Goal: Transaction & Acquisition: Obtain resource

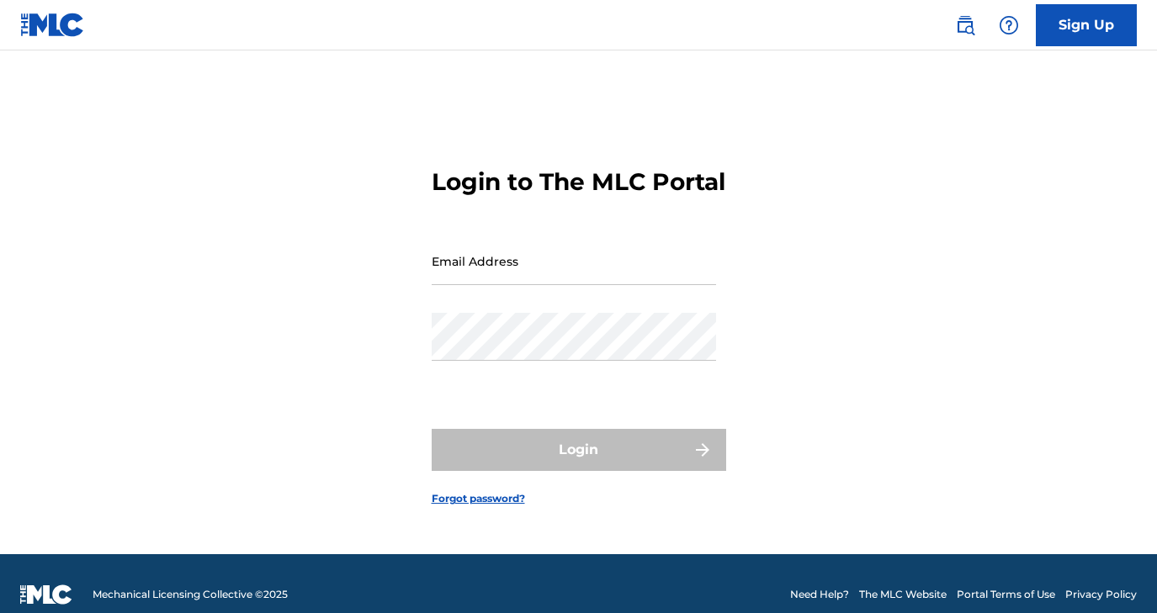
type input "[EMAIL_ADDRESS][DOMAIN_NAME]"
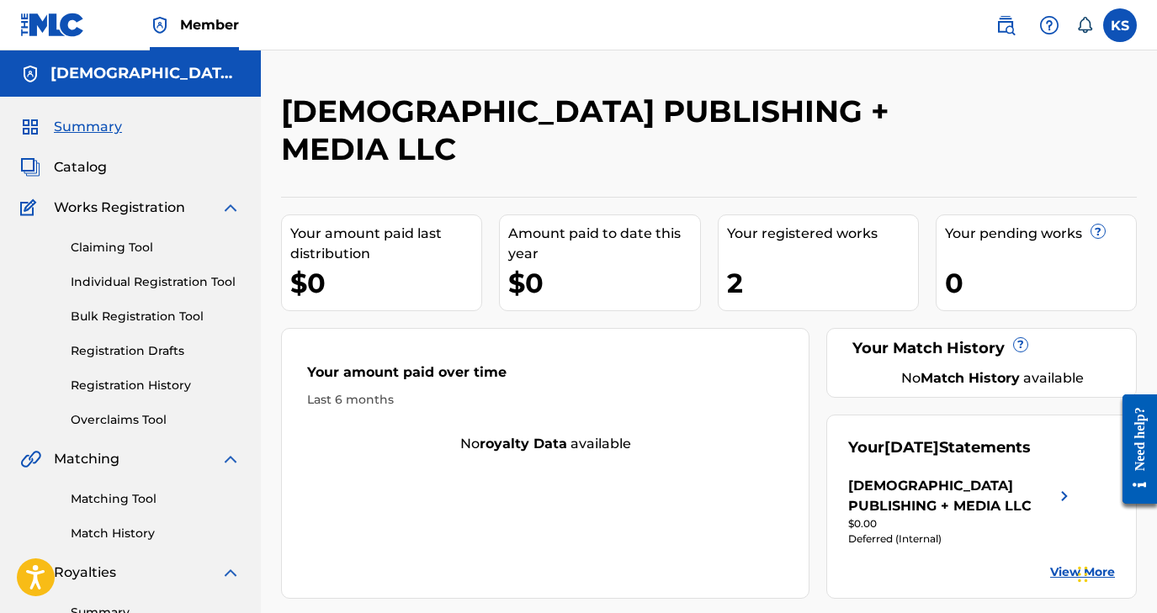
click at [1126, 32] on label at bounding box center [1120, 25] width 34 height 34
click at [1120, 25] on input "KS [PERSON_NAME] [EMAIL_ADDRESS][DOMAIN_NAME] Notification Preferences Profile …" at bounding box center [1120, 25] width 0 height 0
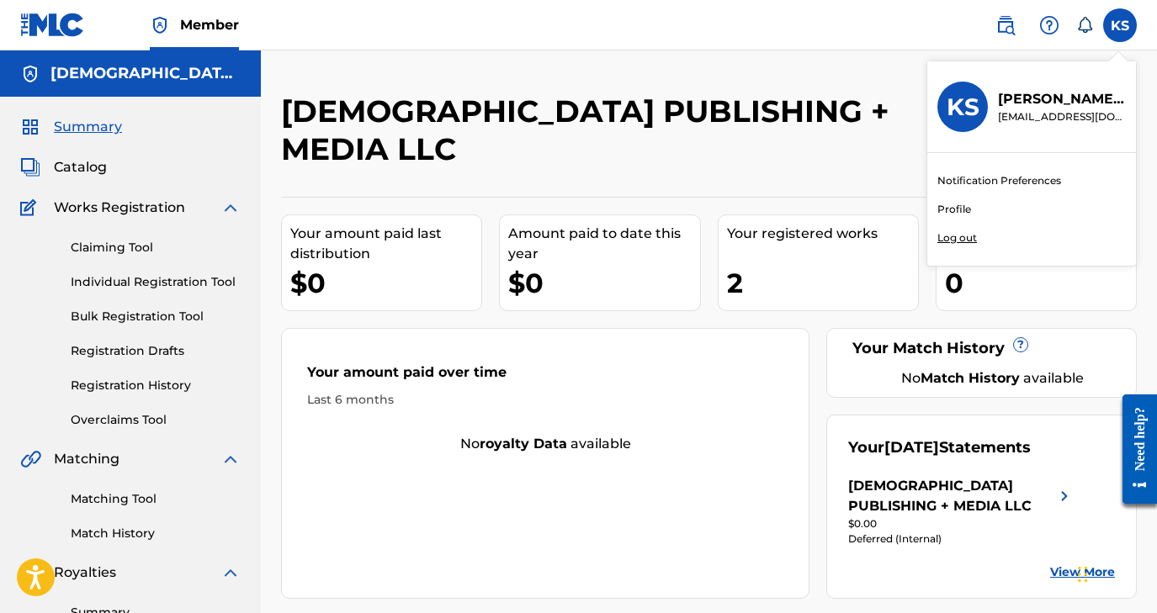
click at [1038, 124] on p "[EMAIL_ADDRESS][DOMAIN_NAME]" at bounding box center [1062, 116] width 128 height 15
click at [1120, 25] on input "KS [PERSON_NAME] [EMAIL_ADDRESS][DOMAIN_NAME] Notification Preferences Profile …" at bounding box center [1120, 25] width 0 height 0
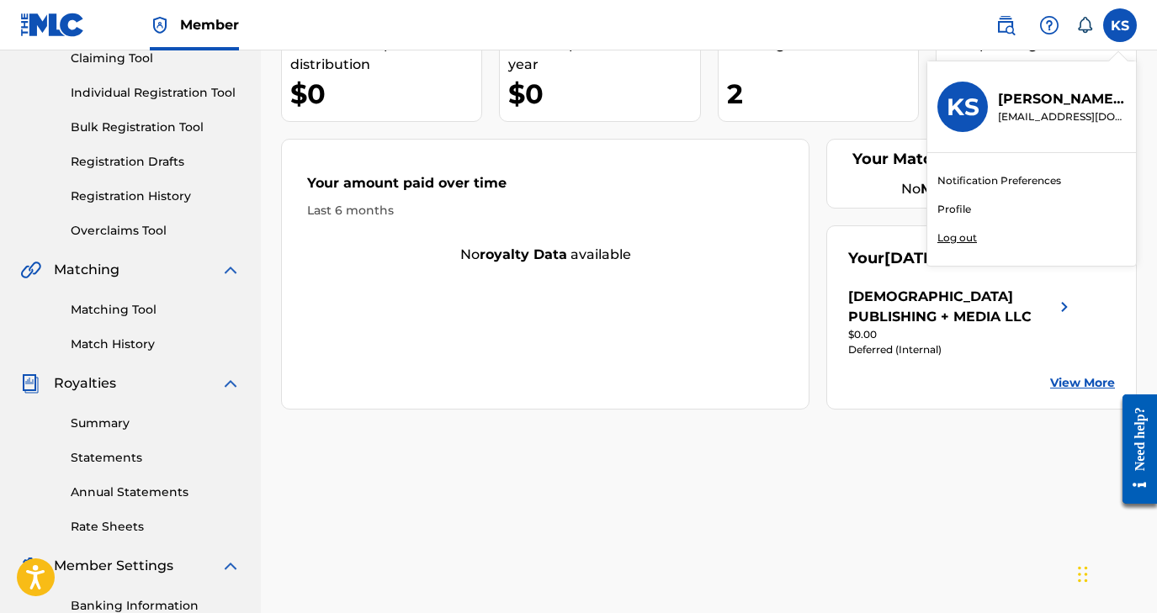
scroll to position [210, 0]
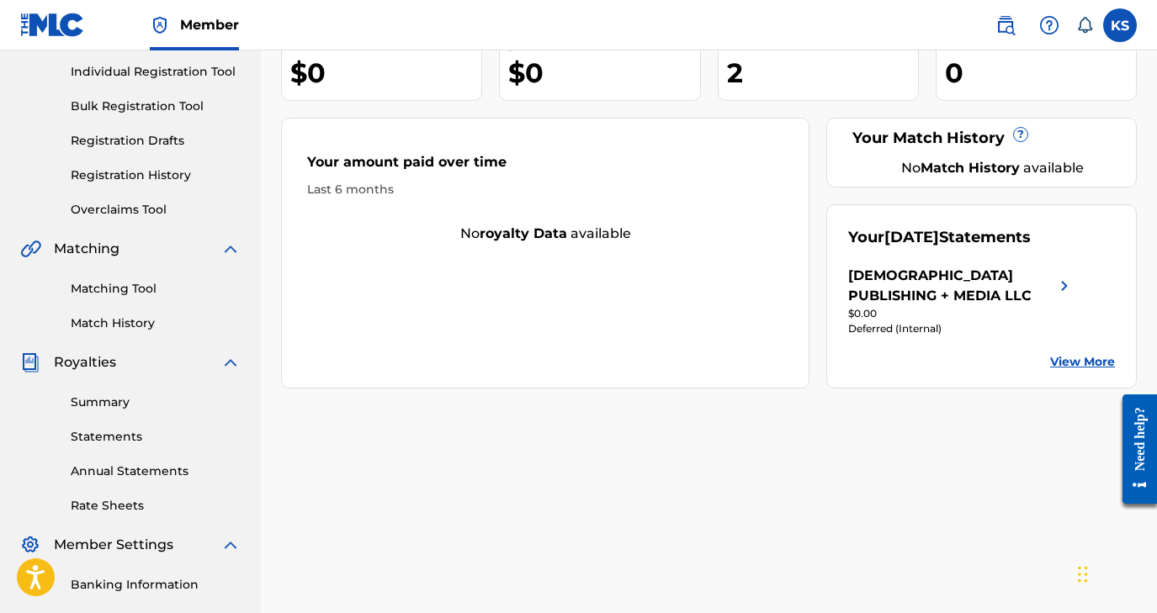
click at [151, 471] on link "Annual Statements" at bounding box center [156, 472] width 170 height 18
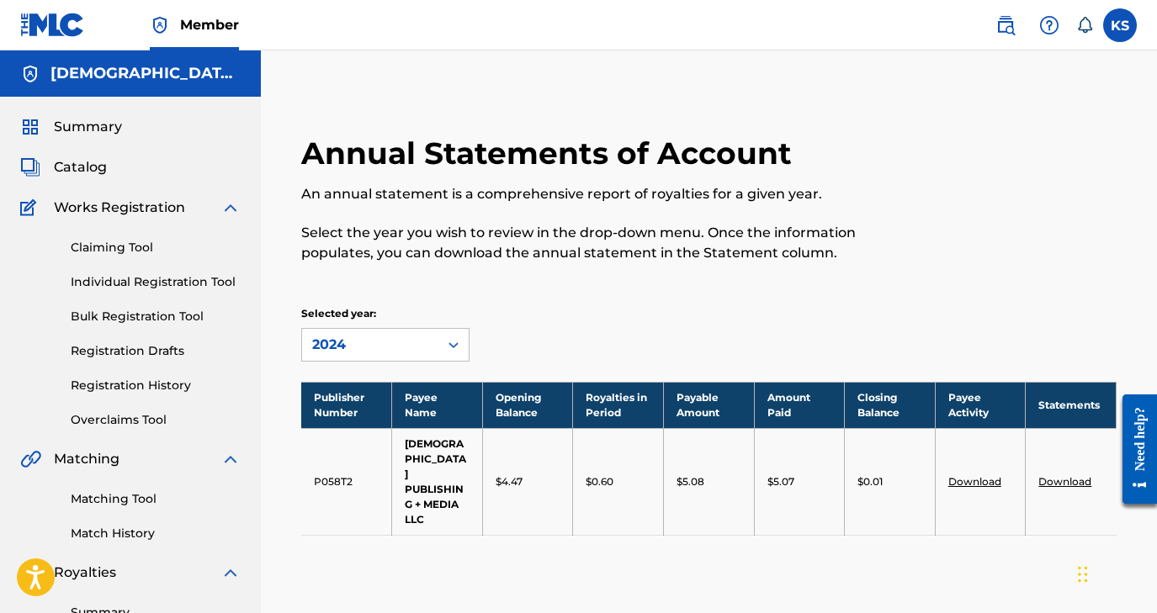
click at [1054, 475] on link "Download" at bounding box center [1064, 481] width 53 height 13
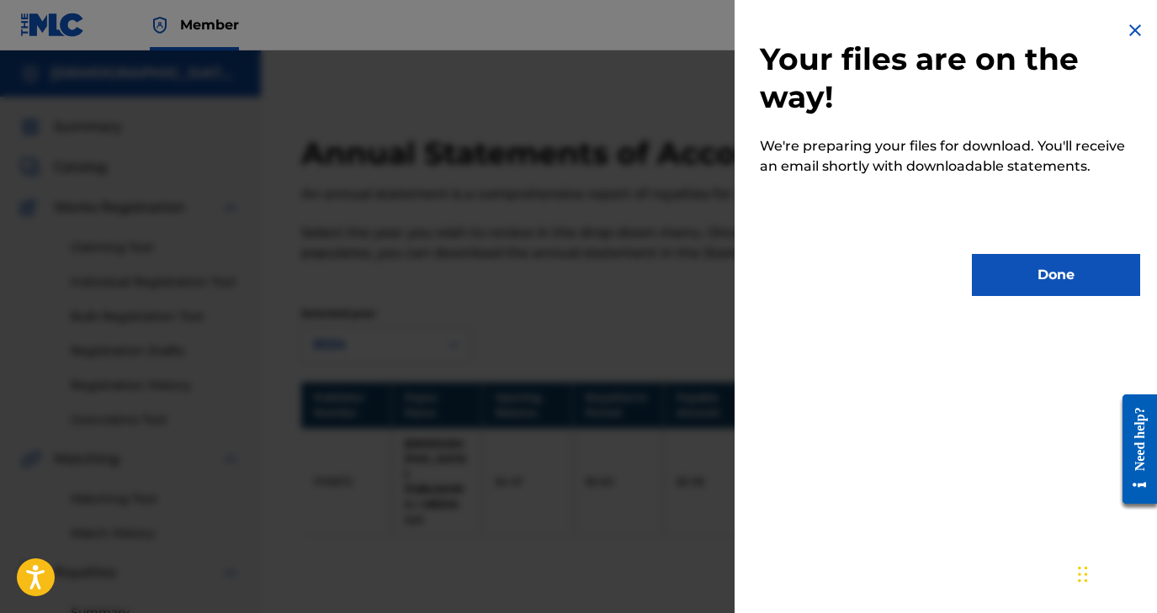
click at [1130, 26] on img at bounding box center [1135, 30] width 20 height 20
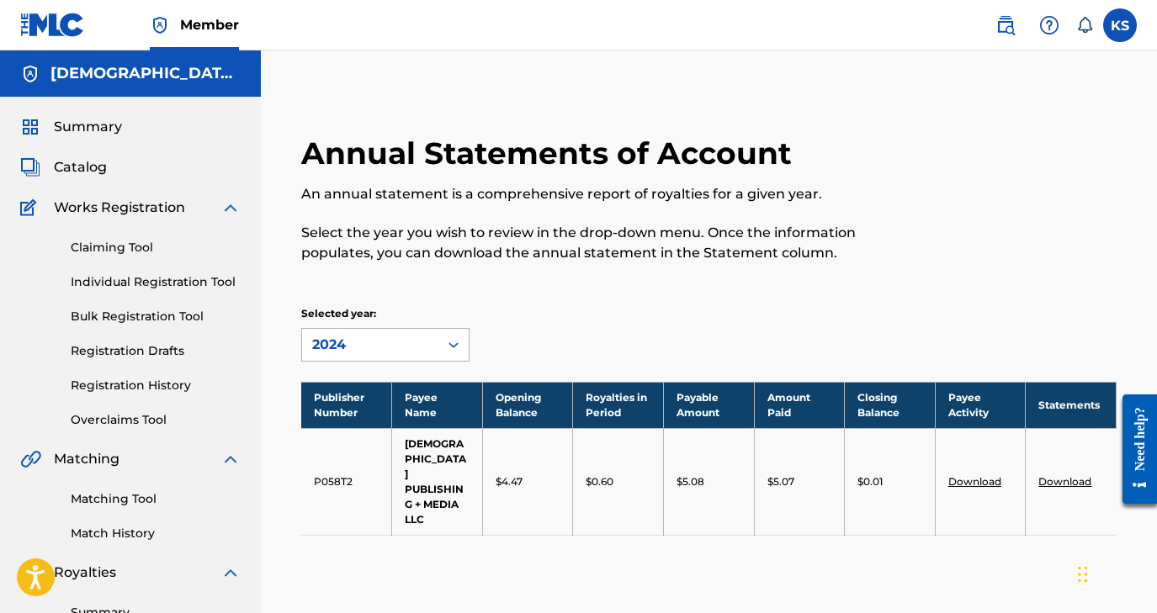
click at [433, 342] on div "2024" at bounding box center [370, 345] width 136 height 32
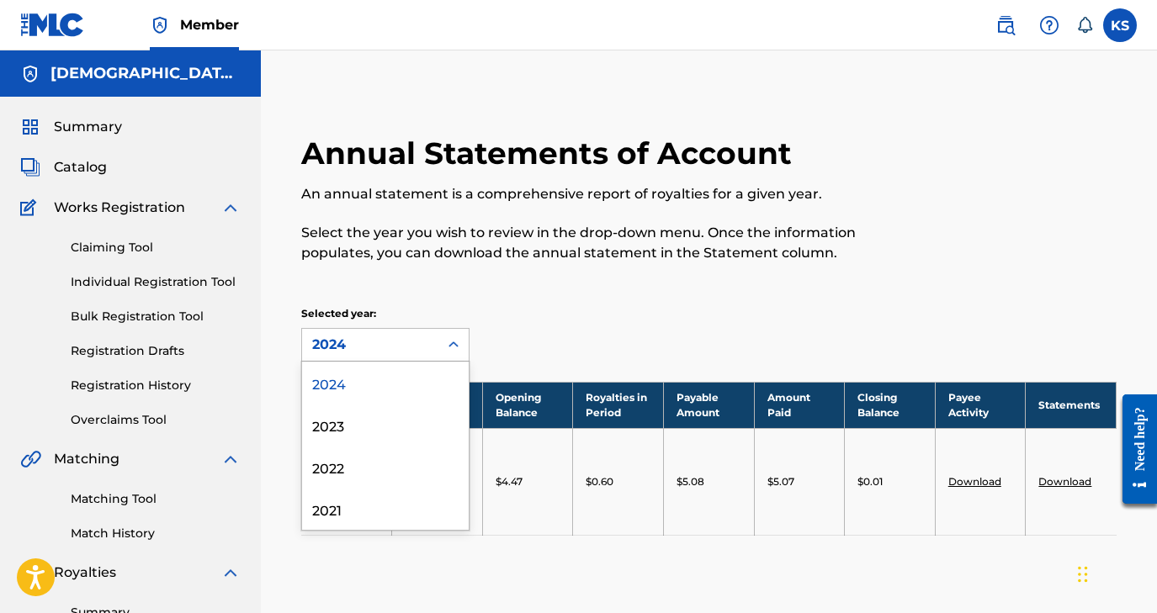
click at [401, 388] on div "2024" at bounding box center [385, 383] width 167 height 42
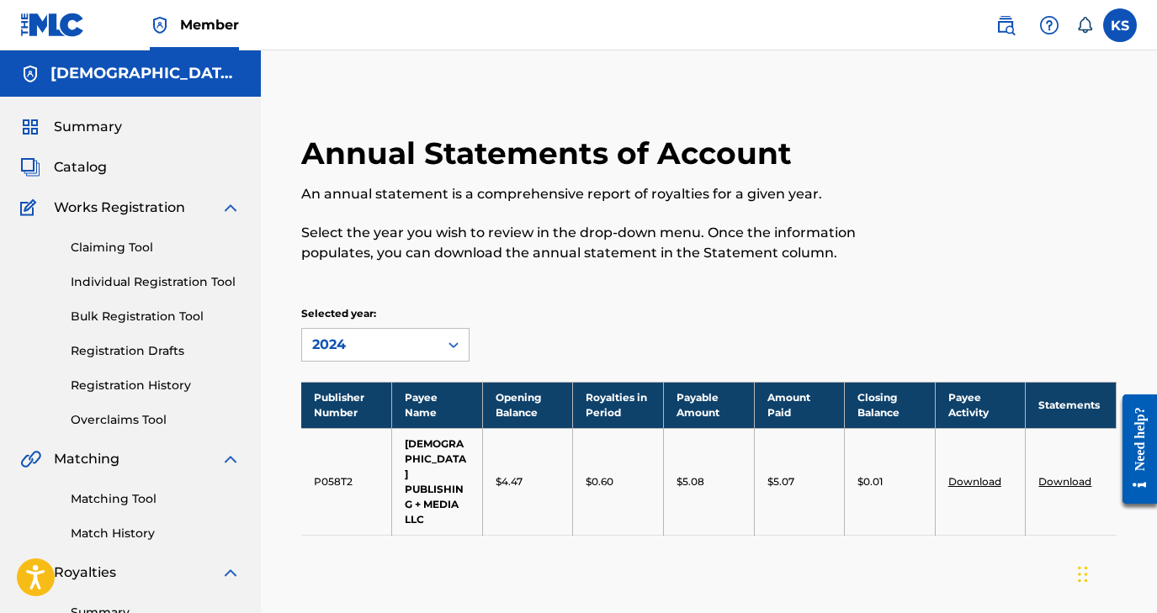
click at [64, 114] on div "Summary Catalog Works Registration Claiming Tool Individual Registration Tool B…" at bounding box center [130, 530] width 261 height 866
click at [72, 125] on span "Summary" at bounding box center [88, 127] width 68 height 20
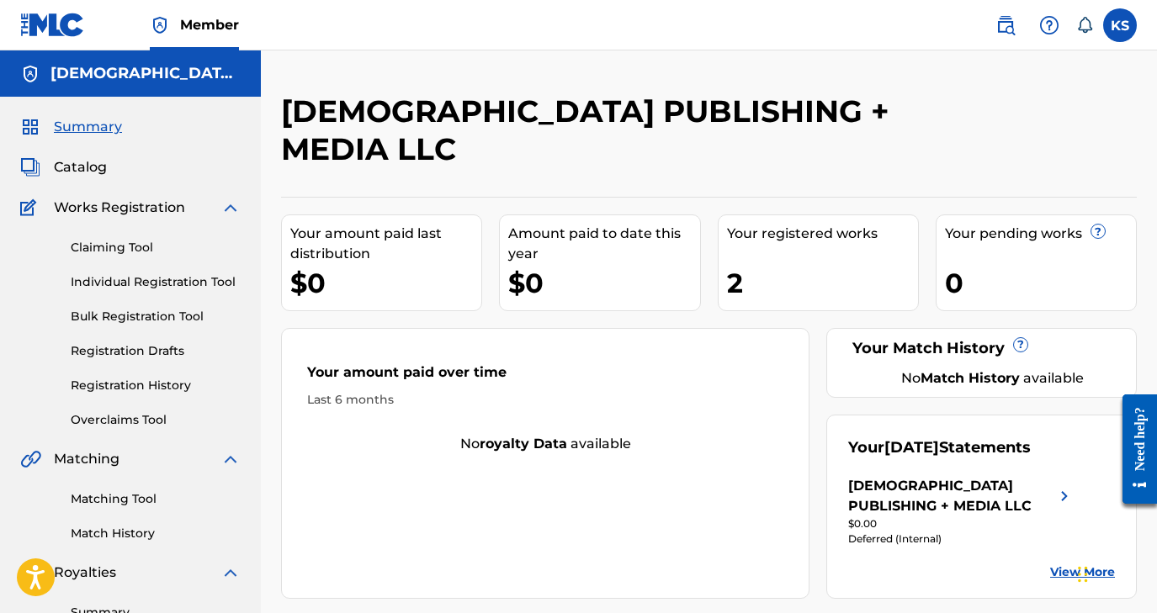
click at [79, 167] on span "Catalog" at bounding box center [80, 167] width 53 height 20
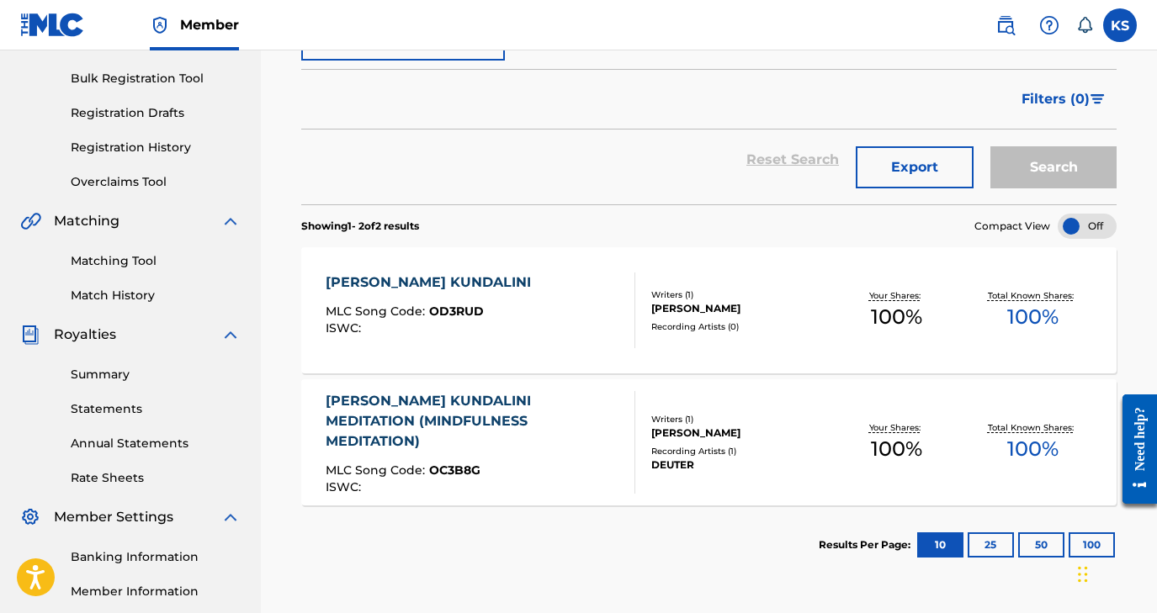
scroll to position [223, 0]
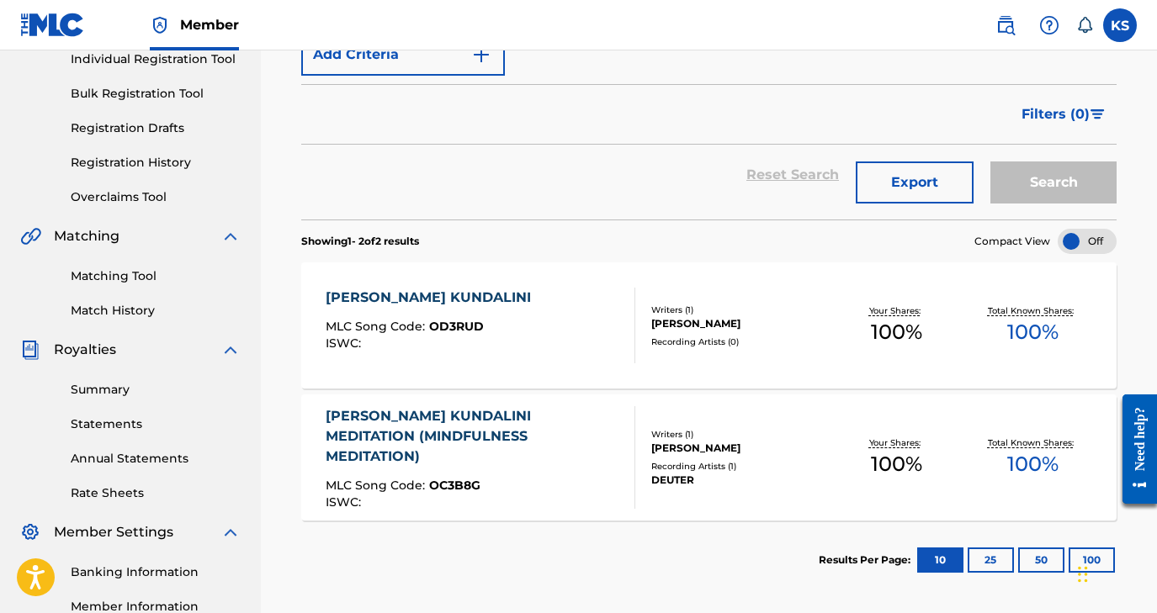
click at [325, 183] on div "Reset Search Export Search" at bounding box center [708, 175] width 815 height 61
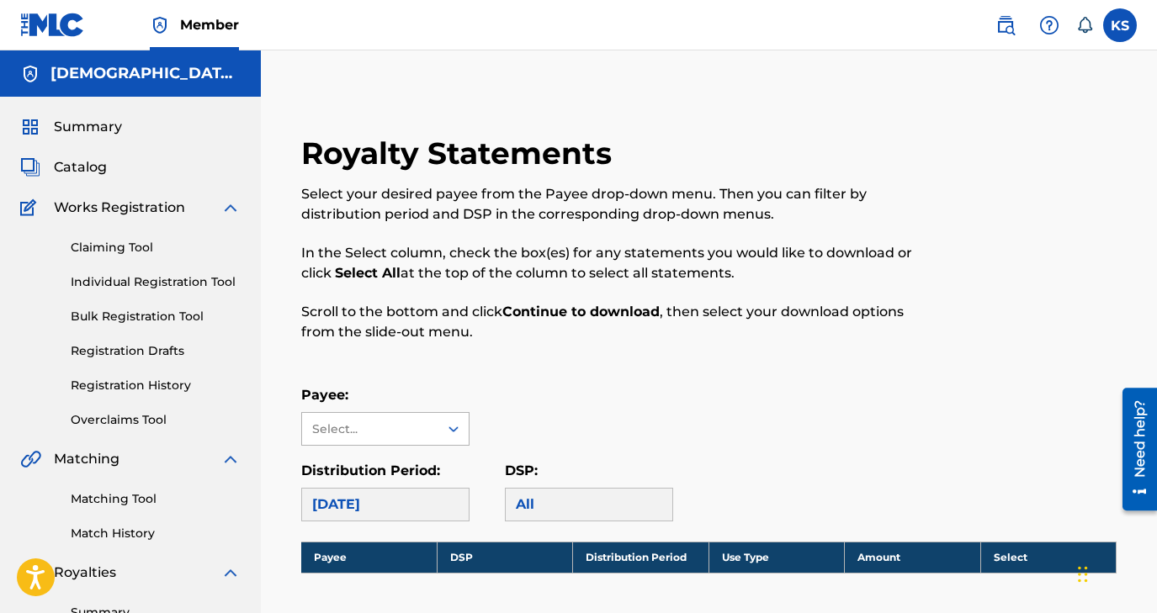
click at [438, 422] on div at bounding box center [453, 429] width 30 height 30
click at [427, 476] on div "[DEMOGRAPHIC_DATA] PUBLISHING + MEDIA LLC" at bounding box center [385, 487] width 167 height 82
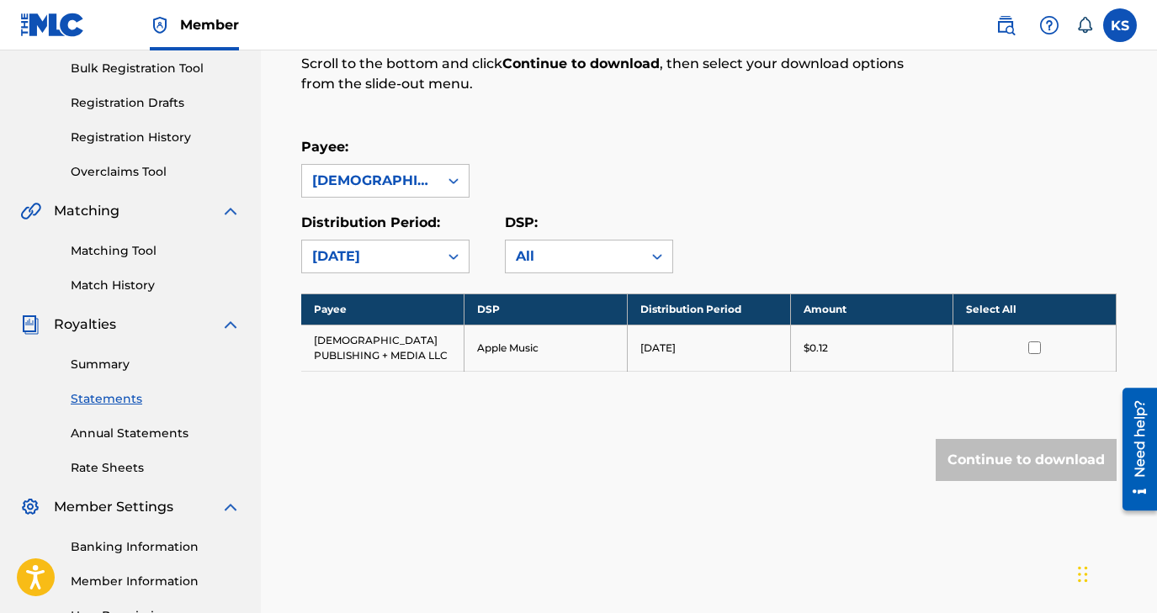
scroll to position [263, 0]
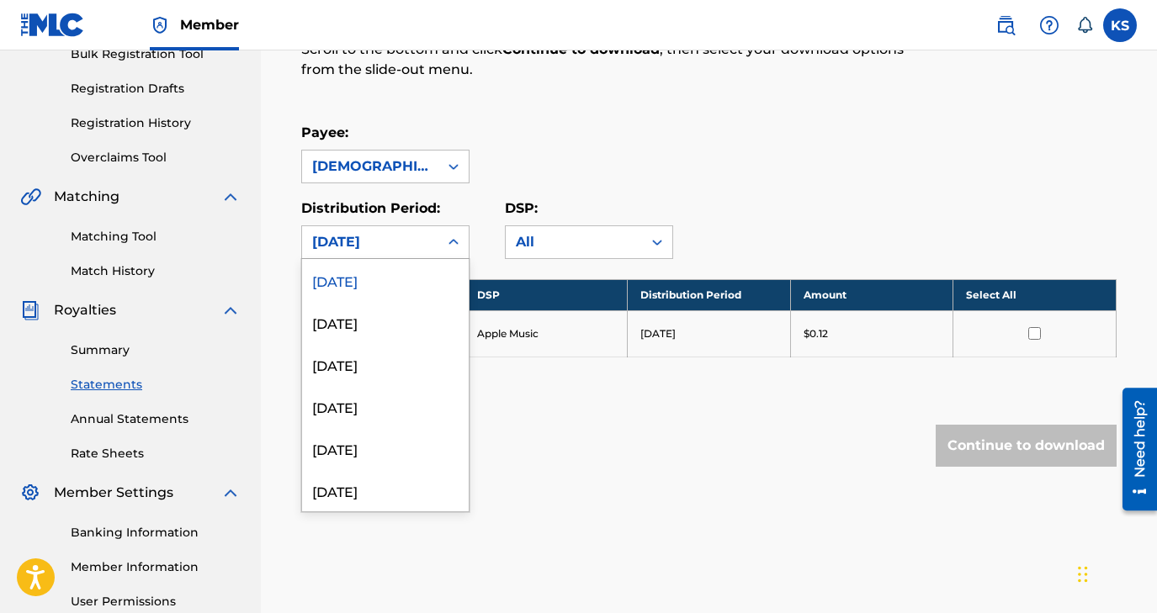
click at [441, 236] on div at bounding box center [453, 242] width 30 height 30
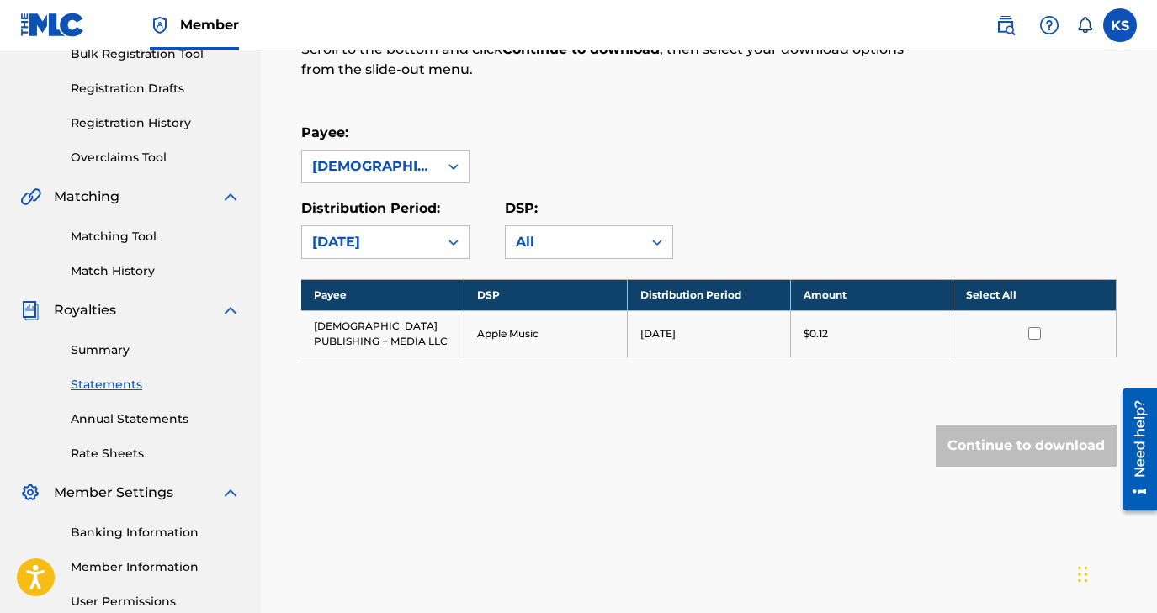
click at [102, 422] on link "Annual Statements" at bounding box center [156, 420] width 170 height 18
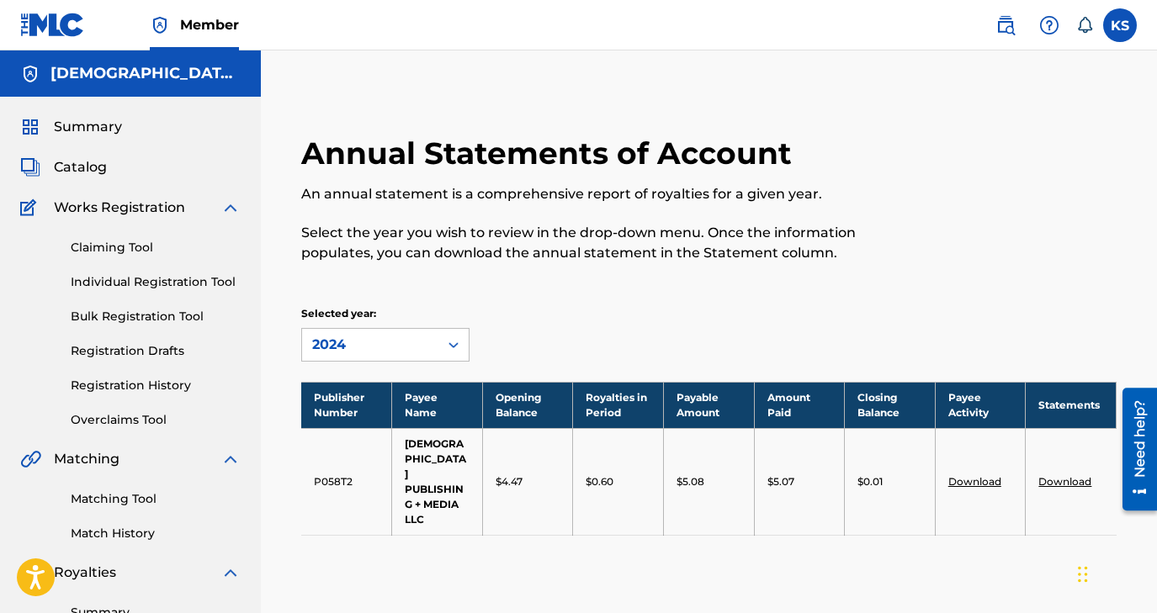
click at [1060, 475] on link "Download" at bounding box center [1064, 481] width 53 height 13
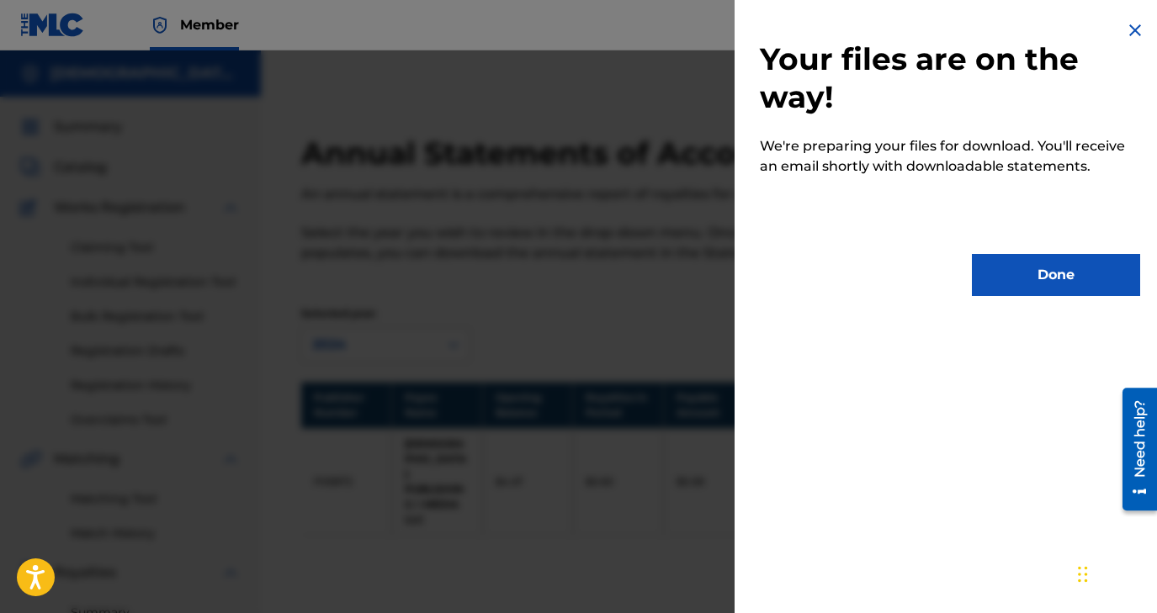
click at [1028, 277] on button "Done" at bounding box center [1056, 275] width 168 height 42
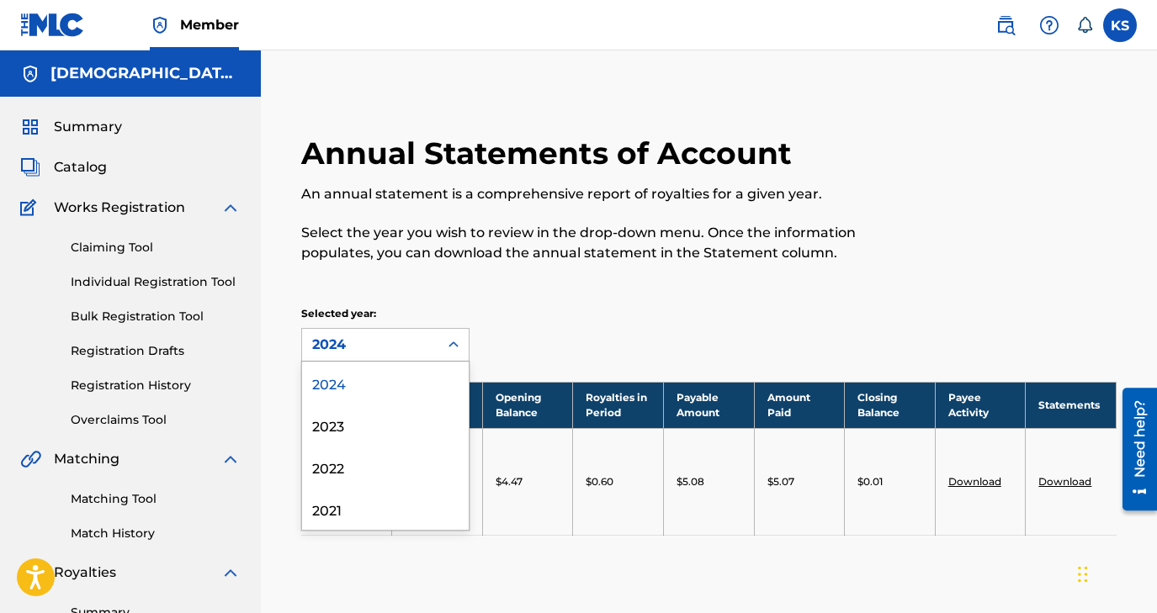
click at [454, 343] on icon at bounding box center [453, 345] width 17 height 17
